Goal: Transaction & Acquisition: Register for event/course

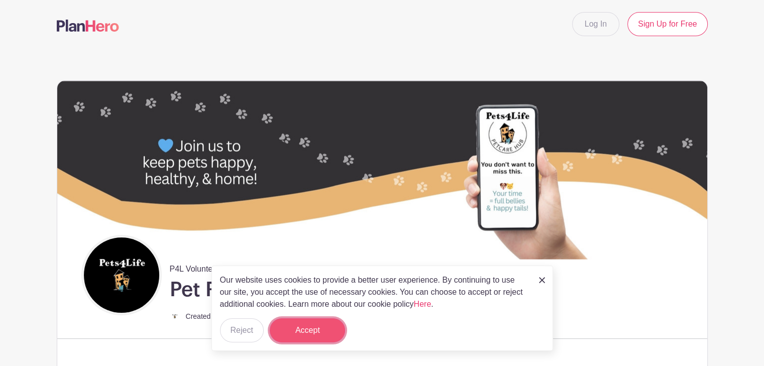
click at [318, 330] on button "Accept" at bounding box center [307, 330] width 75 height 24
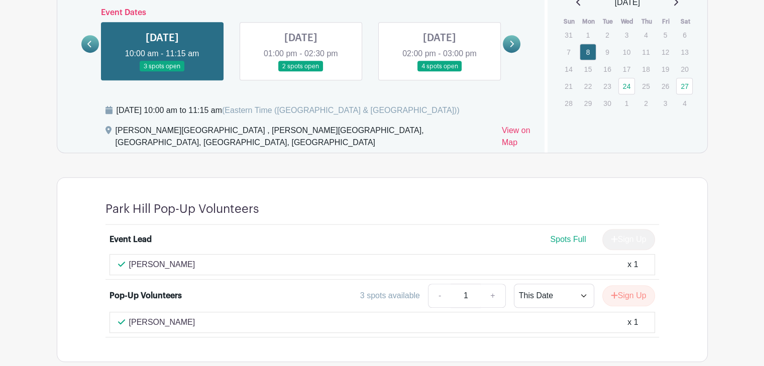
scroll to position [691, 0]
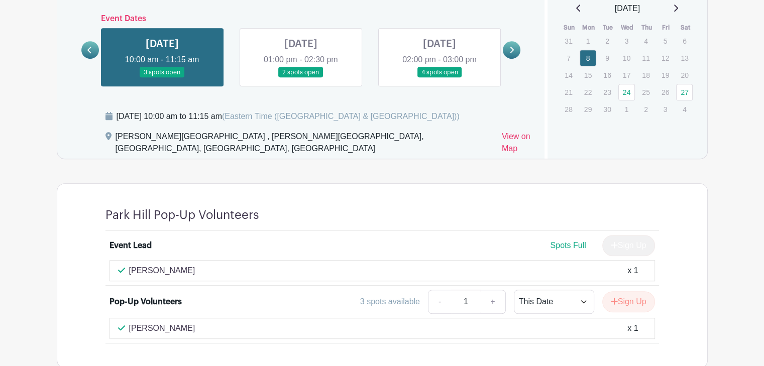
click at [301, 78] on link at bounding box center [301, 78] width 0 height 0
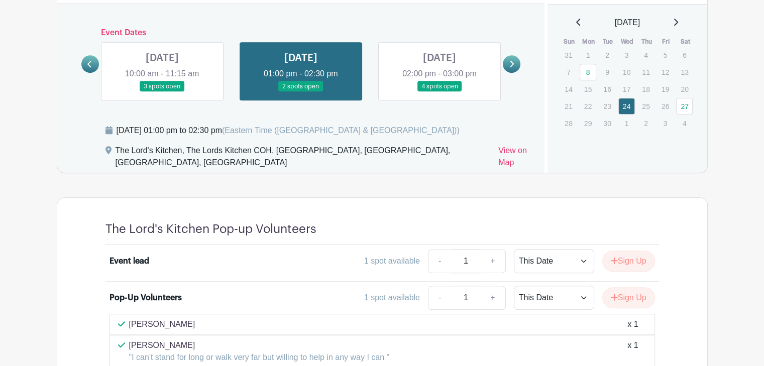
scroll to position [677, 0]
click at [440, 92] on link at bounding box center [440, 92] width 0 height 0
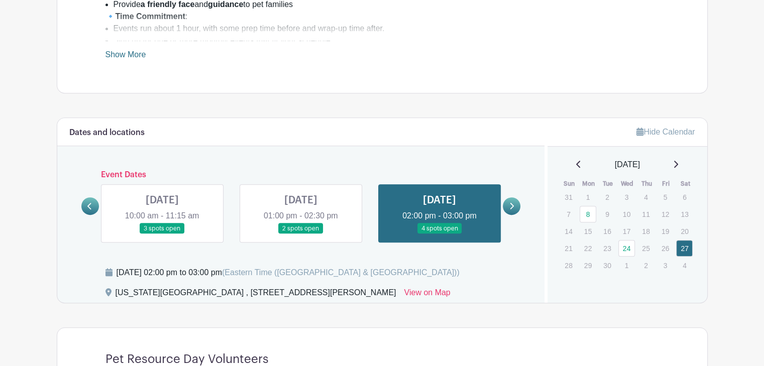
scroll to position [526, 0]
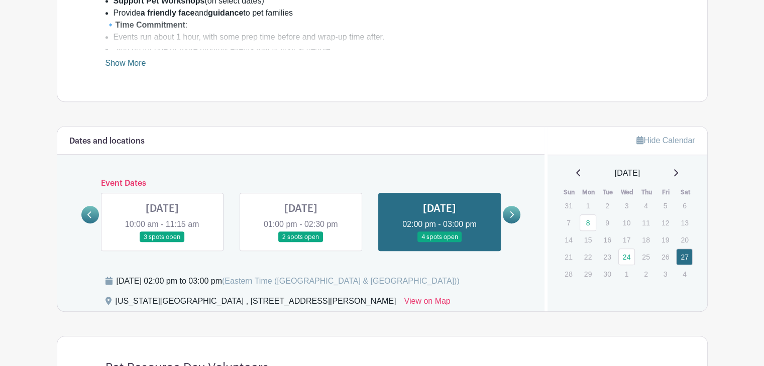
click at [301, 243] on link at bounding box center [301, 243] width 0 height 0
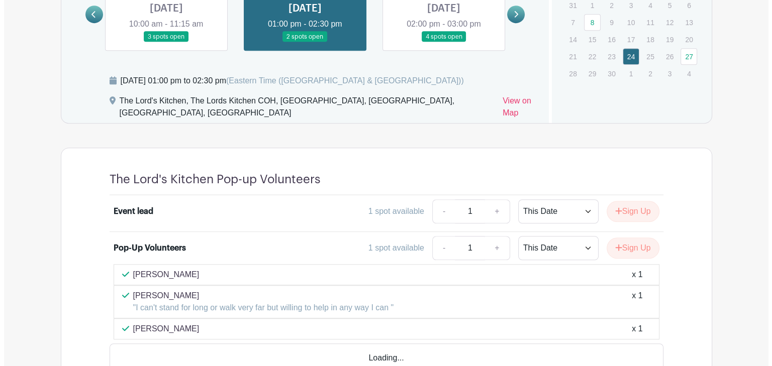
scroll to position [727, 0]
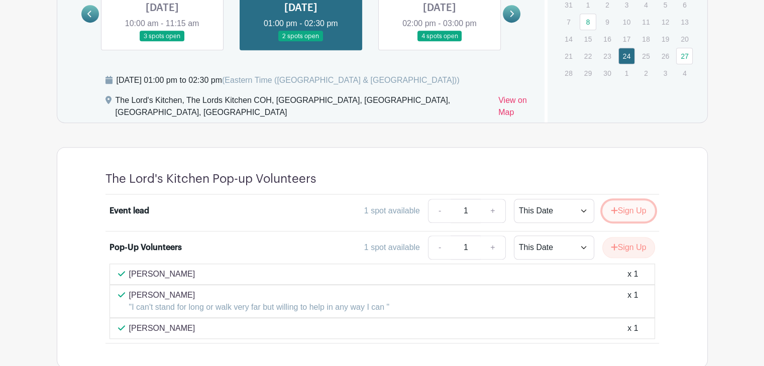
click at [627, 200] on button "Sign Up" at bounding box center [628, 210] width 53 height 21
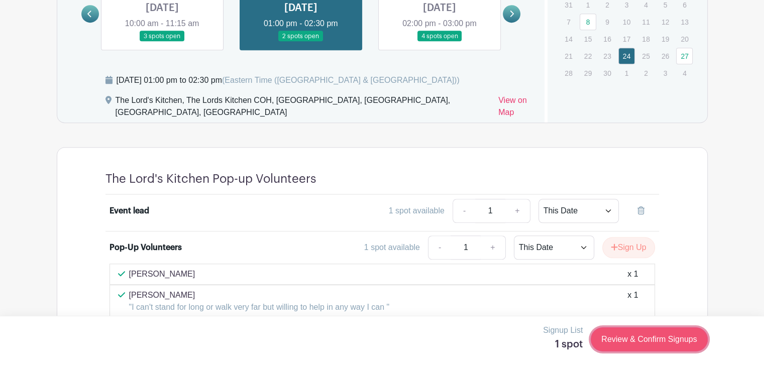
click at [651, 338] on link "Review & Confirm Signups" at bounding box center [649, 340] width 117 height 24
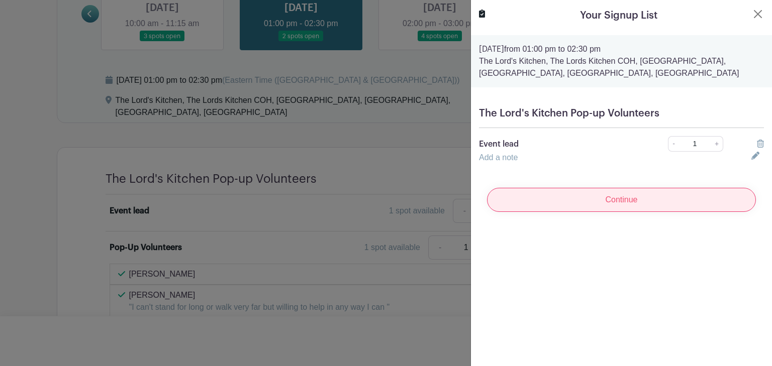
click at [632, 193] on input "Continue" at bounding box center [621, 200] width 269 height 24
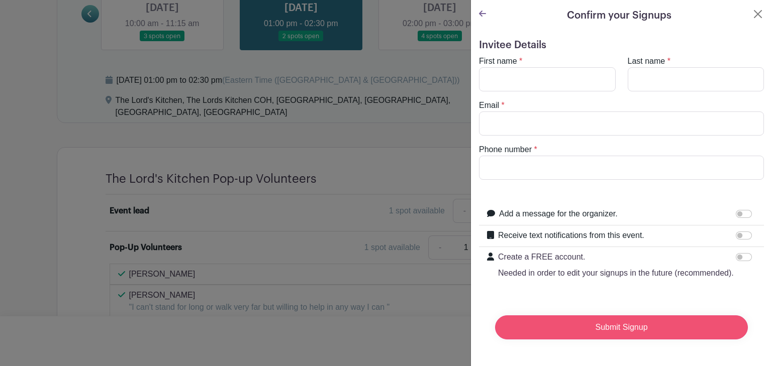
click at [619, 339] on input "Submit Signup" at bounding box center [621, 327] width 253 height 24
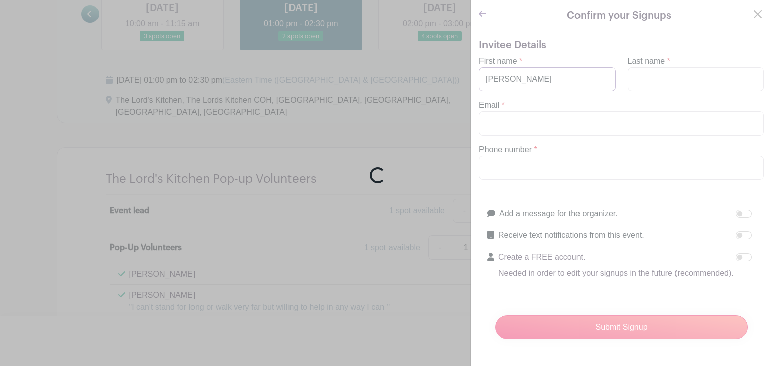
type input "[PERSON_NAME]"
type input "[EMAIL_ADDRESS][DOMAIN_NAME]"
click at [559, 165] on div "Loading..." at bounding box center [386, 183] width 772 height 366
click at [344, 214] on div "Loading..." at bounding box center [386, 183] width 772 height 366
